Goal: Task Accomplishment & Management: Manage account settings

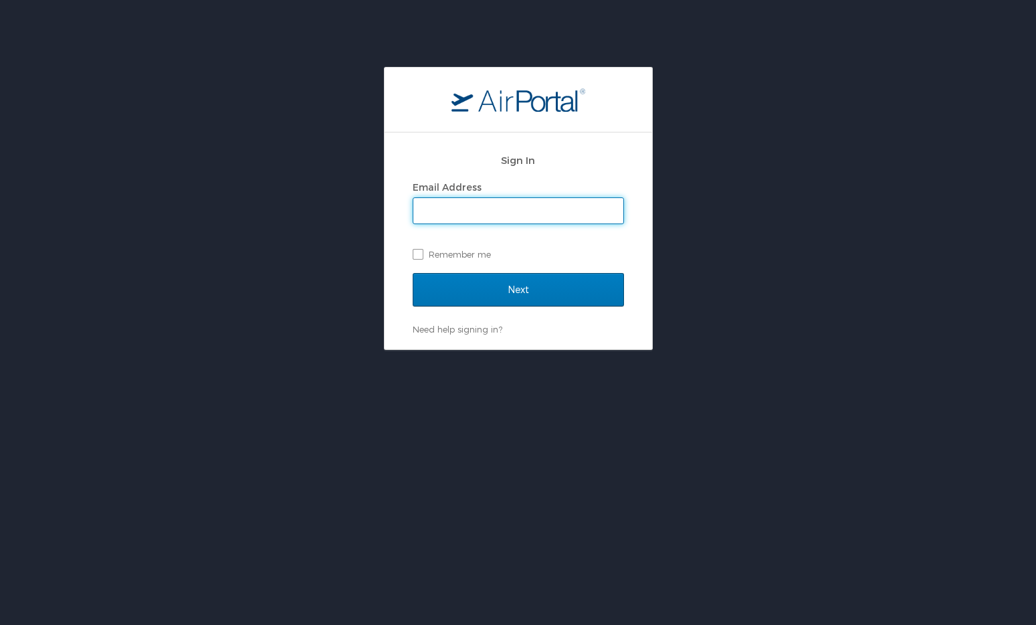
click at [467, 216] on input "Email Address" at bounding box center [518, 210] width 210 height 25
type input "[PERSON_NAME][EMAIL_ADDRESS][PERSON_NAME][DOMAIN_NAME]"
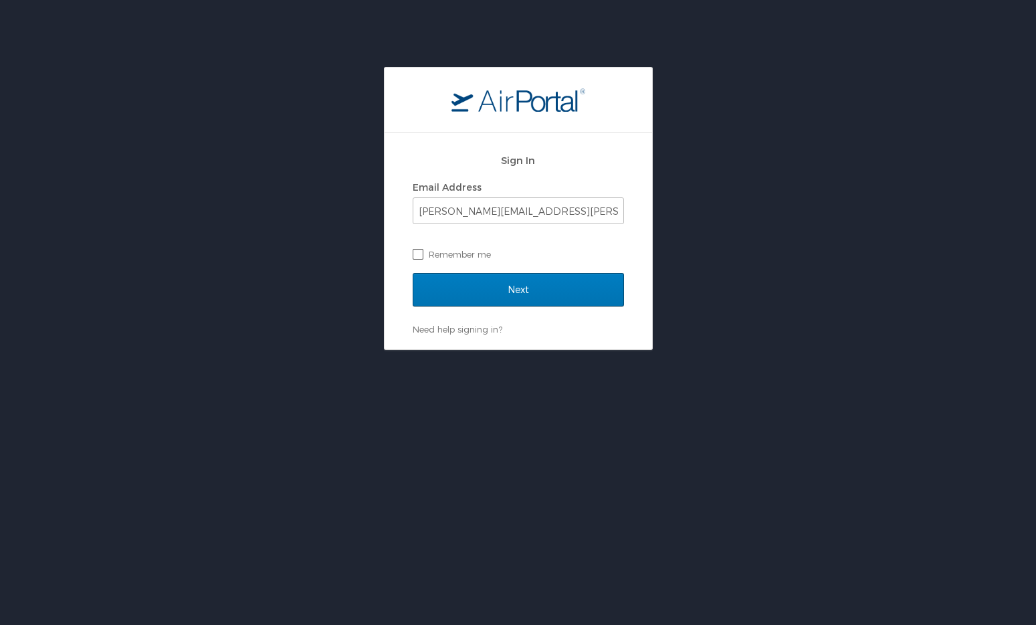
click at [415, 256] on label "Remember me" at bounding box center [518, 254] width 211 height 20
click at [415, 256] on input "Remember me" at bounding box center [417, 253] width 9 height 9
checkbox input "true"
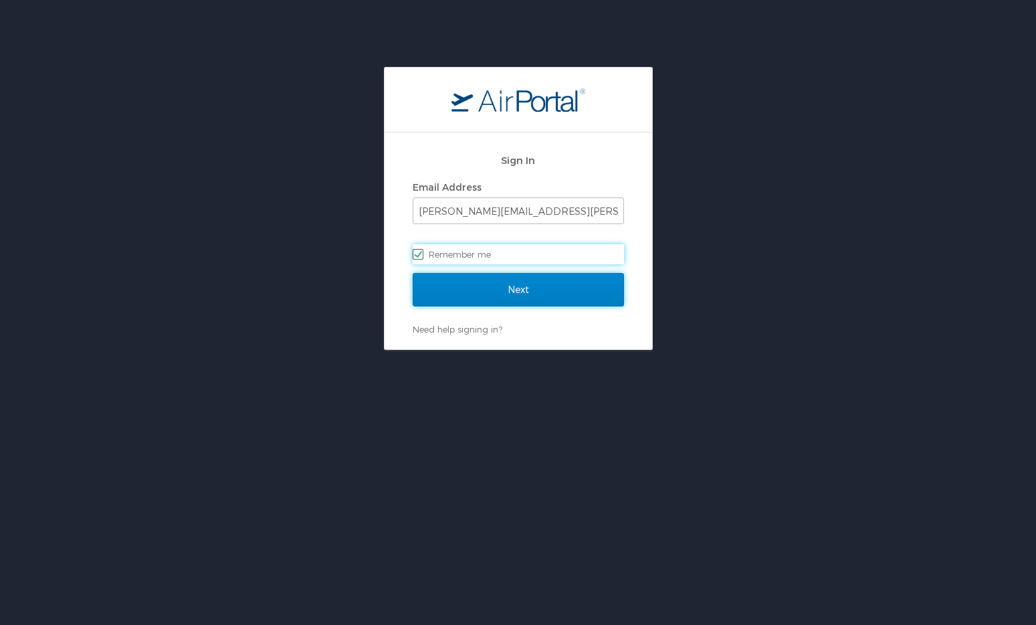
click at [439, 288] on input "Next" at bounding box center [518, 289] width 211 height 33
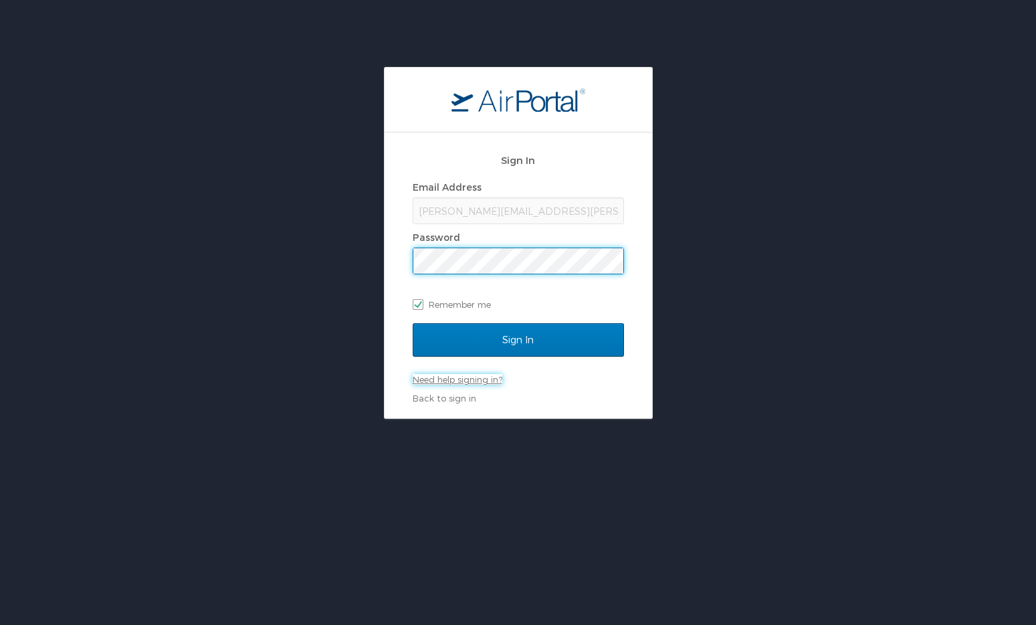
click at [449, 377] on link "Need help signing in?" at bounding box center [458, 379] width 90 height 11
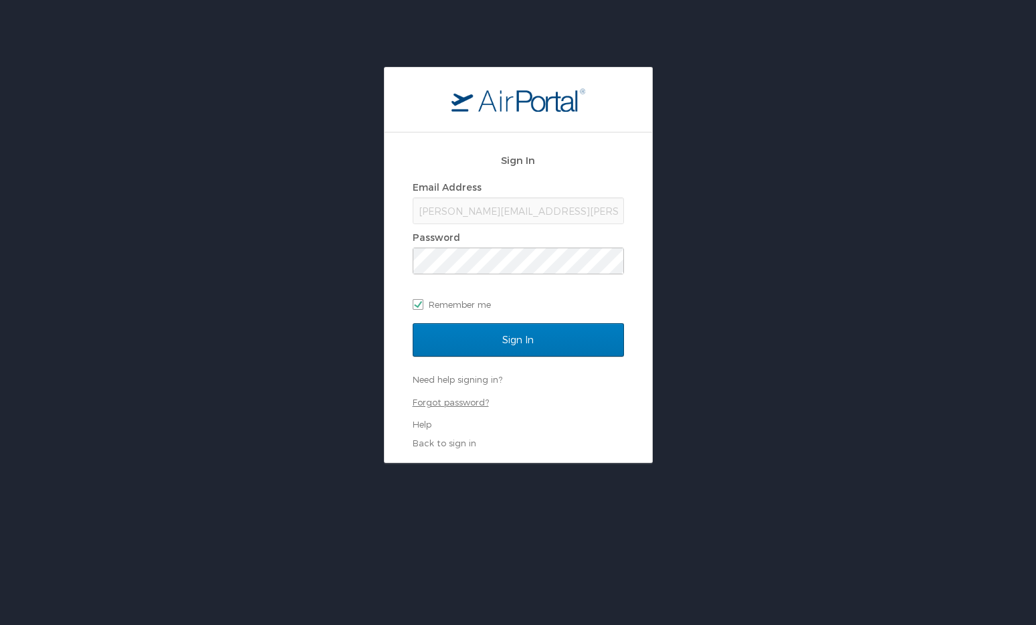
click at [444, 401] on link "Forgot password?" at bounding box center [451, 402] width 76 height 11
